Goal: Navigation & Orientation: Find specific page/section

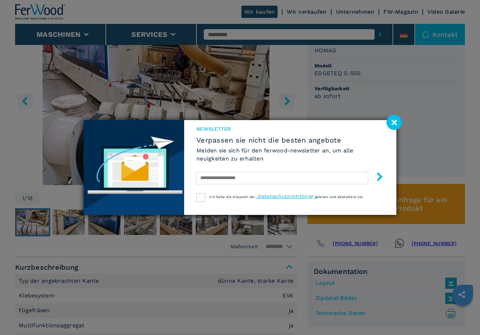
scroll to position [342, 0]
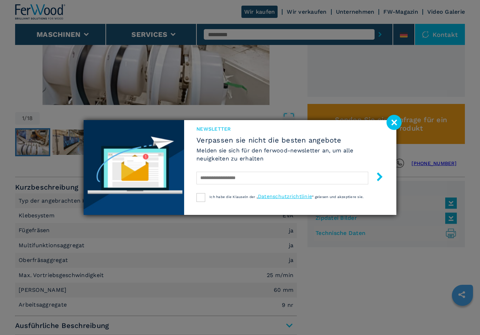
click at [395, 130] on image at bounding box center [393, 122] width 15 height 15
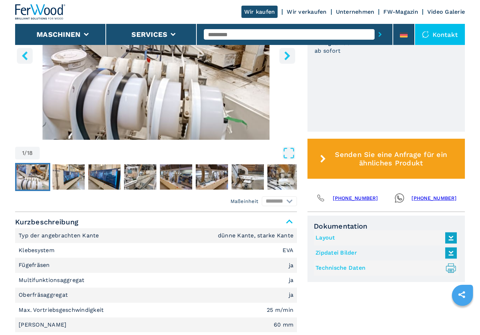
scroll to position [302, 0]
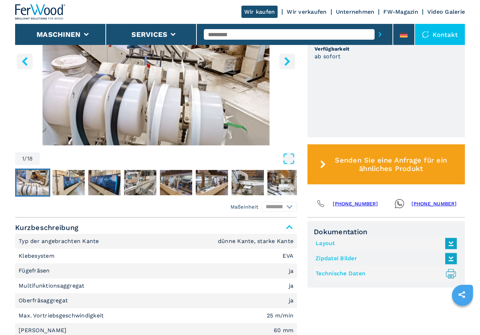
click at [242, 181] on img "Go to Slide 7" at bounding box center [247, 182] width 32 height 25
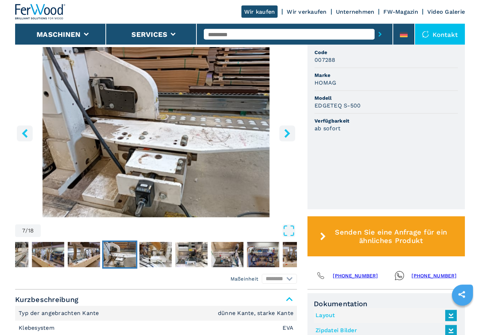
click at [269, 261] on img "Go to Slide 11" at bounding box center [263, 254] width 32 height 25
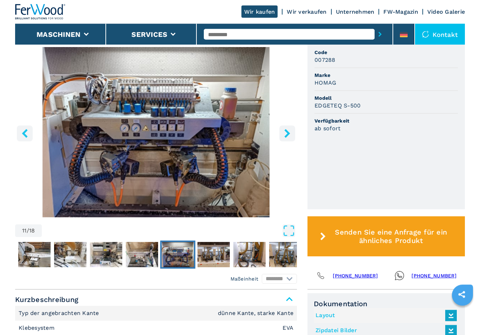
scroll to position [230, 0]
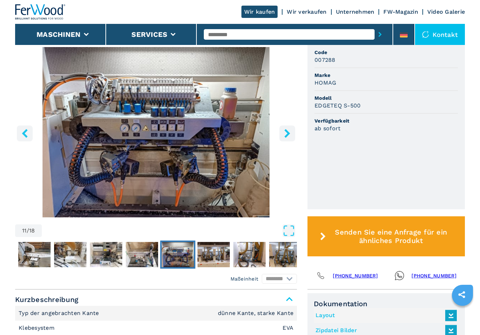
click at [289, 259] on img "Go to Slide 14" at bounding box center [285, 254] width 32 height 25
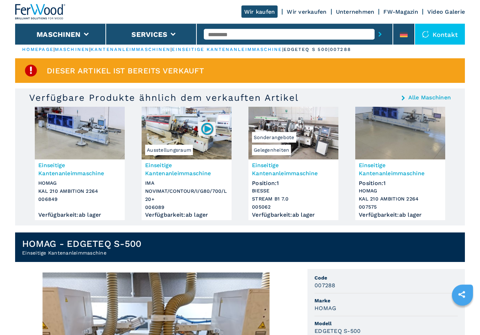
scroll to position [0, 0]
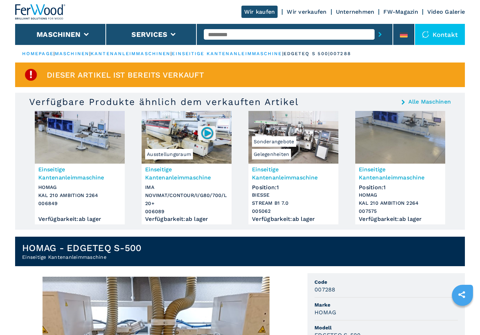
click at [44, 31] on button "Maschinen" at bounding box center [59, 34] width 44 height 8
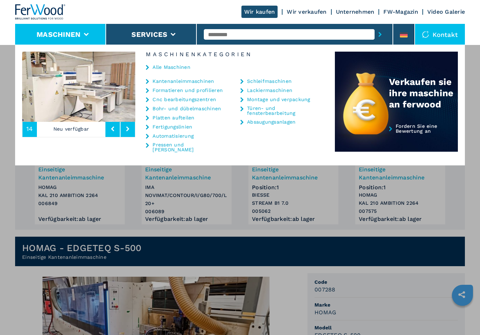
click at [25, 8] on img at bounding box center [40, 11] width 51 height 15
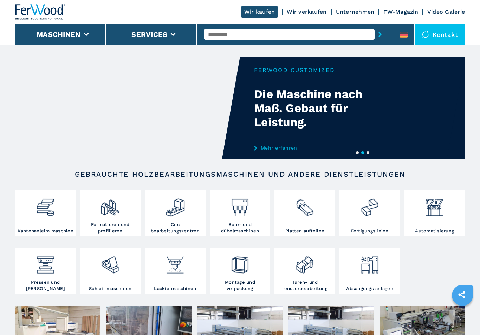
click at [46, 215] on img at bounding box center [45, 204] width 20 height 25
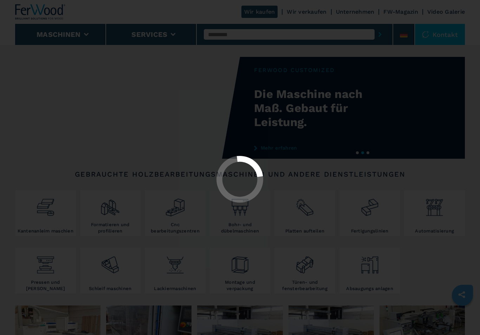
select select "**********"
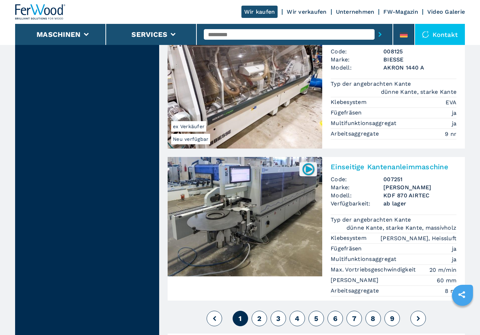
scroll to position [1747, 0]
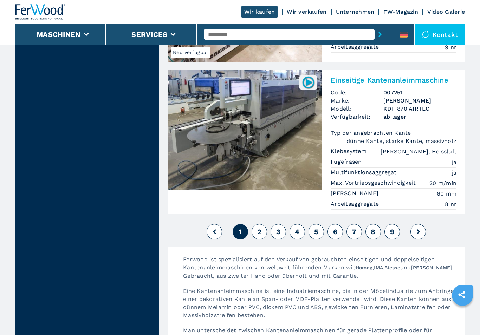
click at [420, 224] on button at bounding box center [417, 231] width 15 height 15
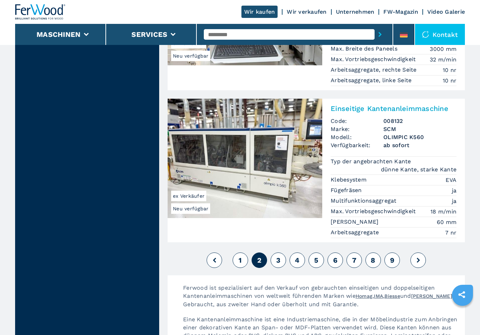
scroll to position [1769, 0]
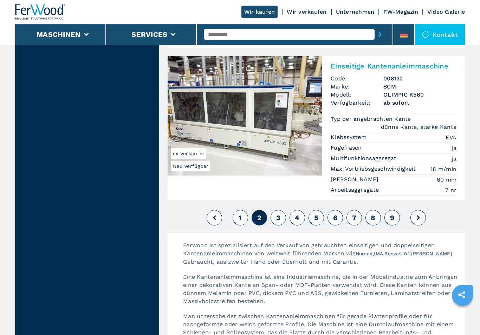
click at [420, 210] on button at bounding box center [417, 217] width 15 height 15
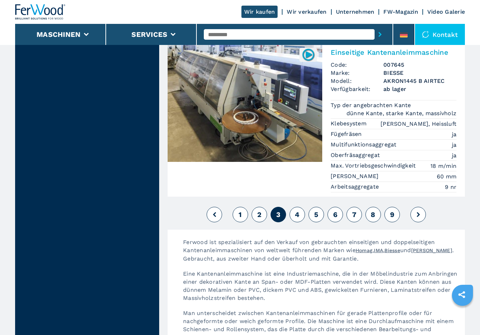
scroll to position [1761, 0]
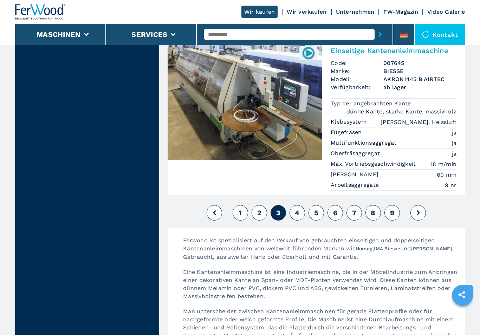
click at [420, 205] on button at bounding box center [417, 212] width 15 height 15
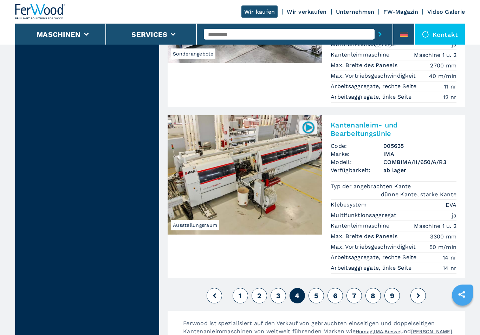
scroll to position [1743, 0]
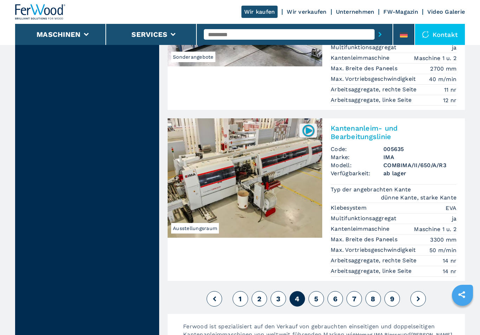
click at [421, 291] on button at bounding box center [417, 298] width 15 height 15
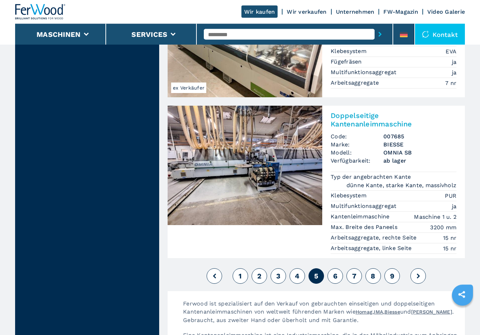
scroll to position [1770, 0]
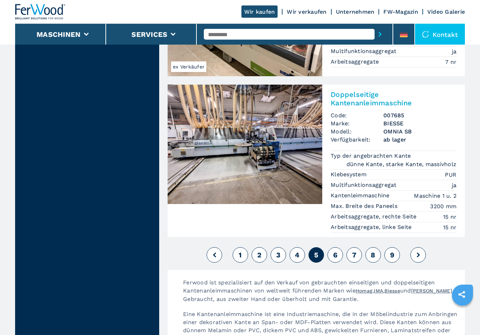
click at [418, 253] on icon at bounding box center [417, 255] width 3 height 5
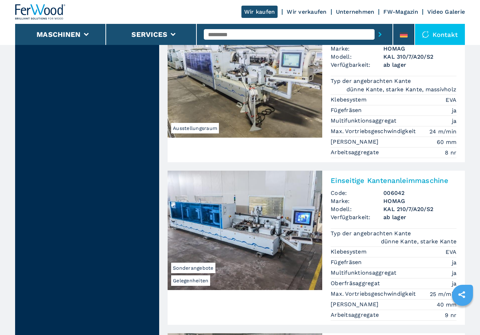
scroll to position [1422, 0]
